Goal: Task Accomplishment & Management: Manage account settings

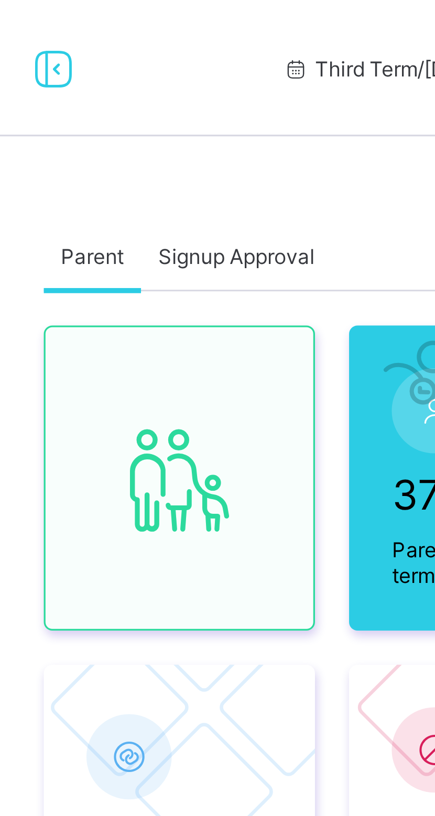
click at [206, 76] on span "Signup Approval" at bounding box center [204, 79] width 48 height 8
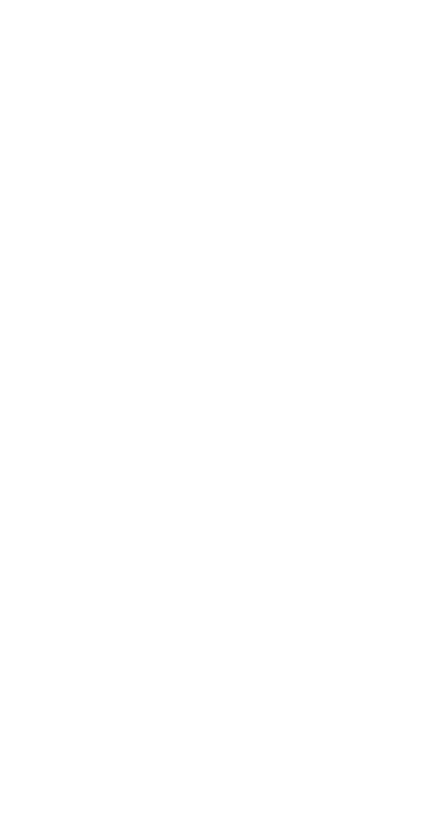
click at [408, 30] on span "Approve" at bounding box center [395, 32] width 25 height 8
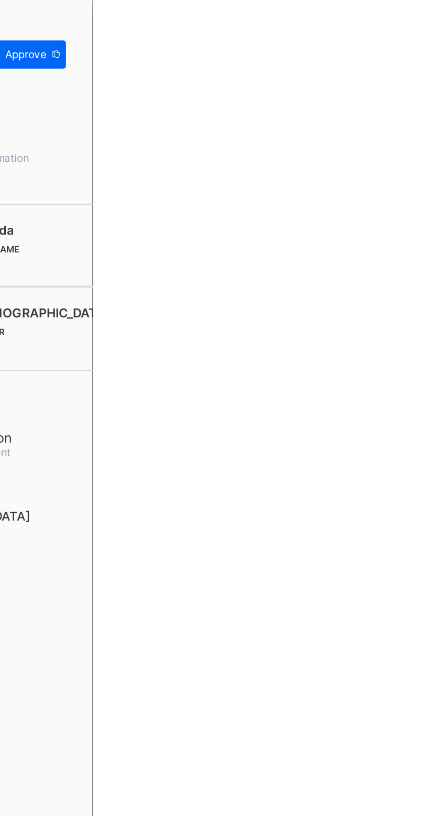
click at [408, 33] on span "Approve" at bounding box center [395, 32] width 25 height 8
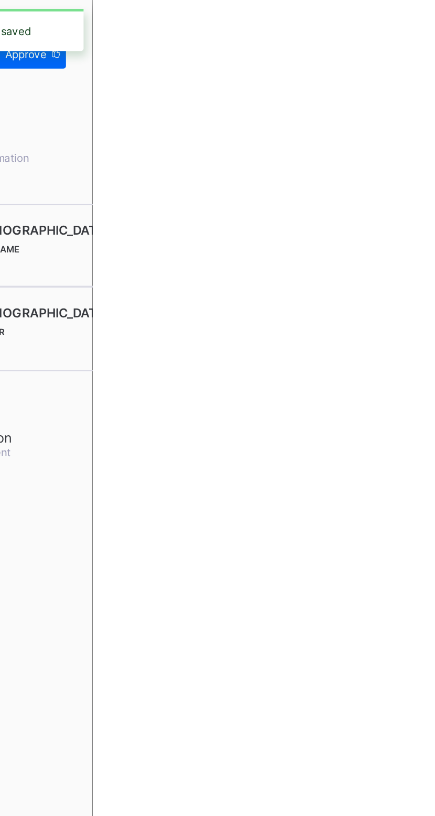
click at [434, 50] on div "Parent SignUp Details Decline Approve" at bounding box center [348, 32] width 174 height 64
click at [419, 38] on div "Approve" at bounding box center [397, 32] width 44 height 17
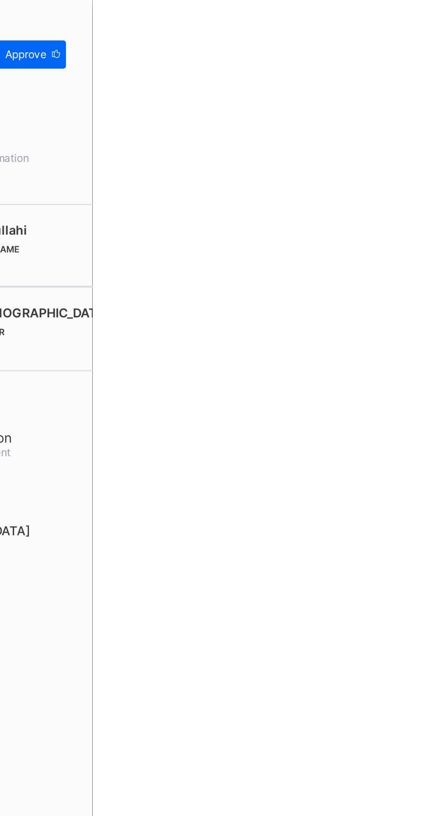
click at [408, 30] on span "Approve" at bounding box center [395, 32] width 25 height 8
